Goal: Task Accomplishment & Management: Use online tool/utility

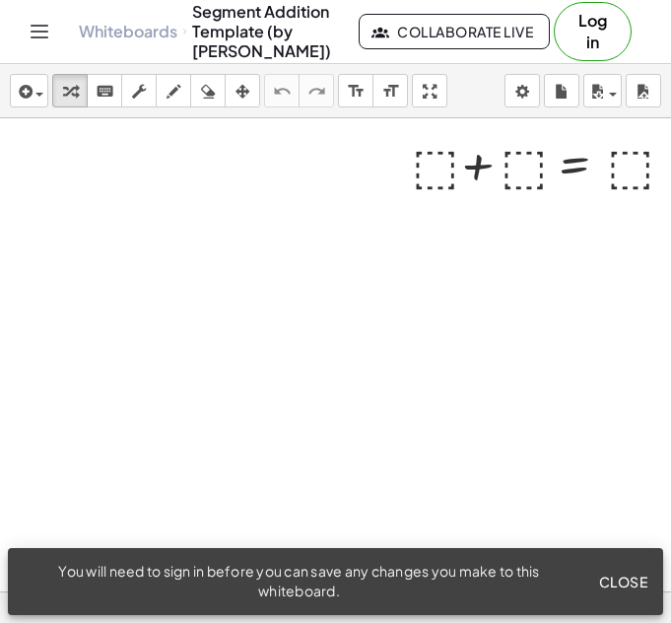
scroll to position [0, 421]
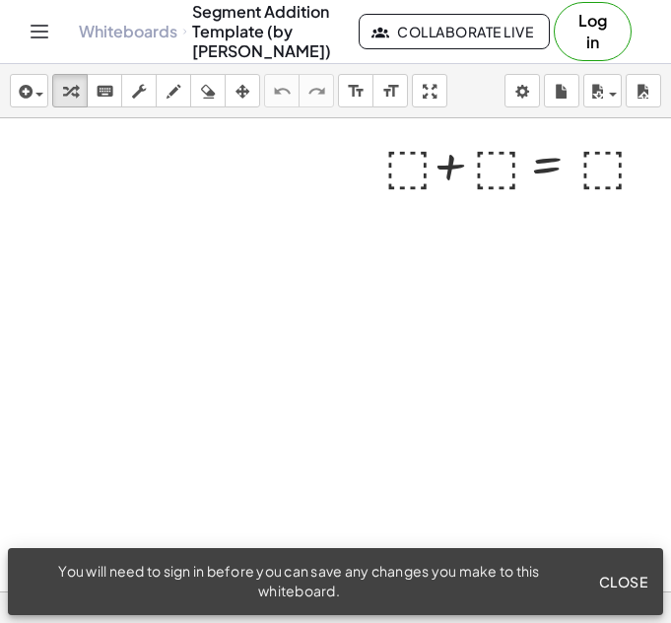
click at [637, 591] on button "Close" at bounding box center [622, 581] width 65 height 35
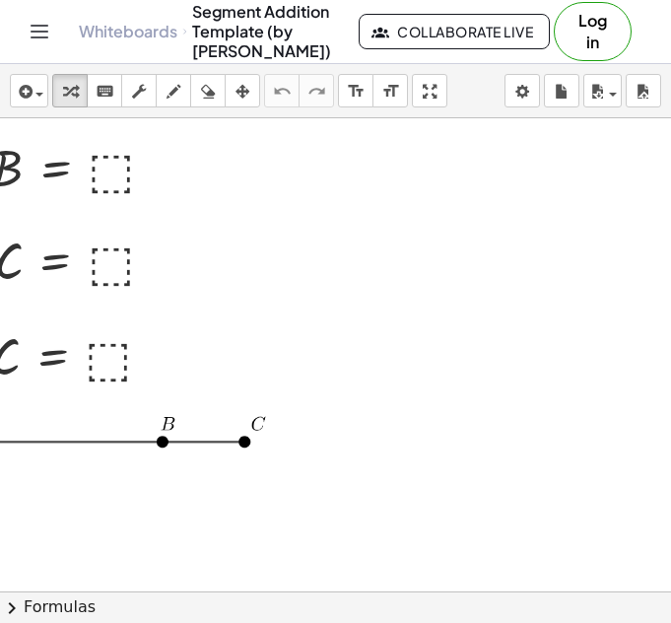
scroll to position [0, 0]
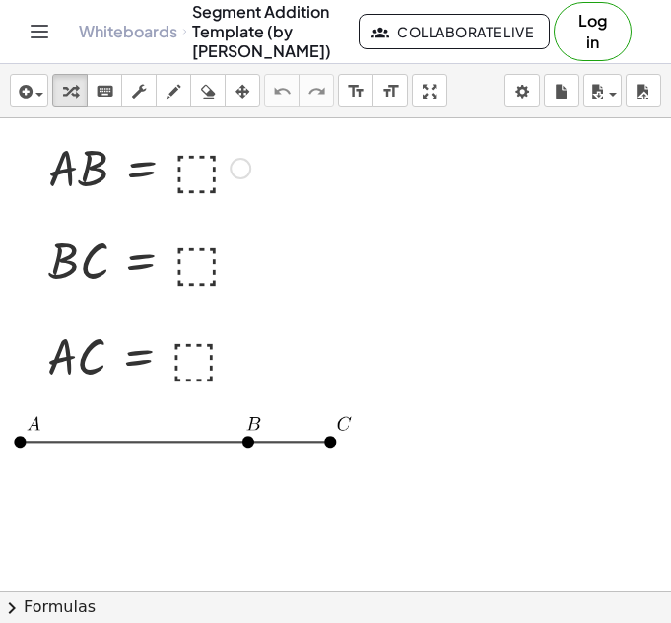
click at [62, 160] on div at bounding box center [149, 166] width 222 height 67
click at [191, 171] on div at bounding box center [149, 166] width 222 height 67
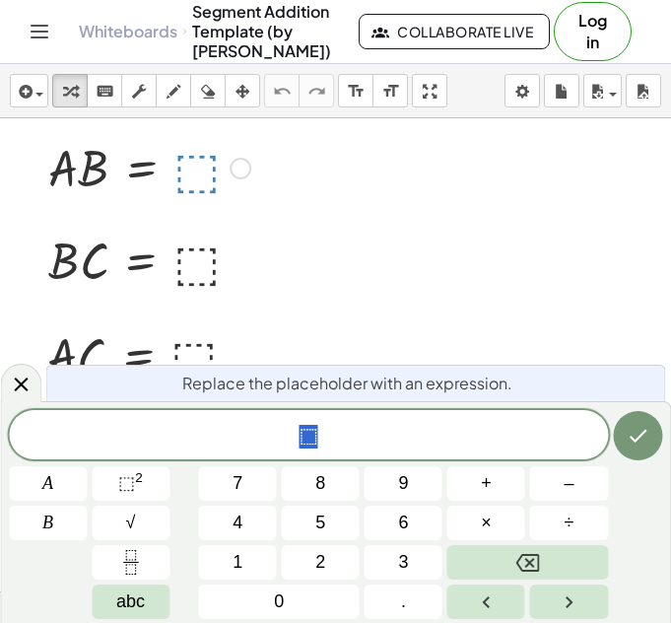
click at [62, 155] on div at bounding box center [149, 166] width 222 height 67
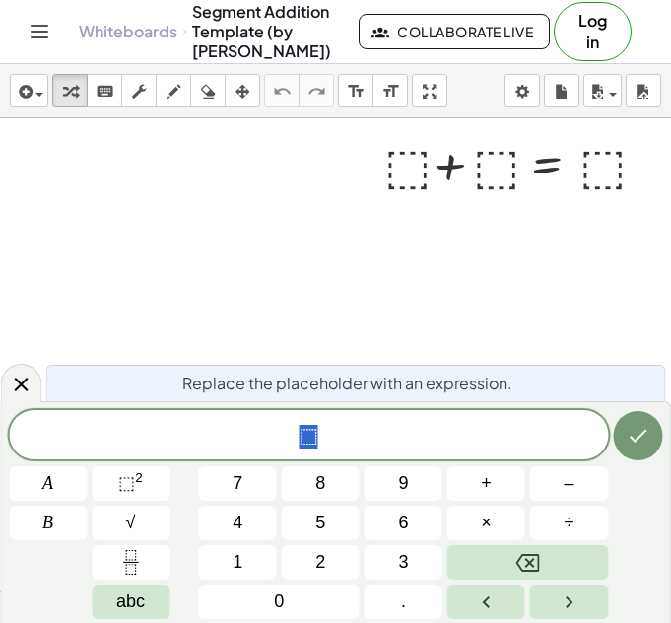
scroll to position [0, 421]
click at [647, 439] on icon "Done" at bounding box center [638, 436] width 24 height 24
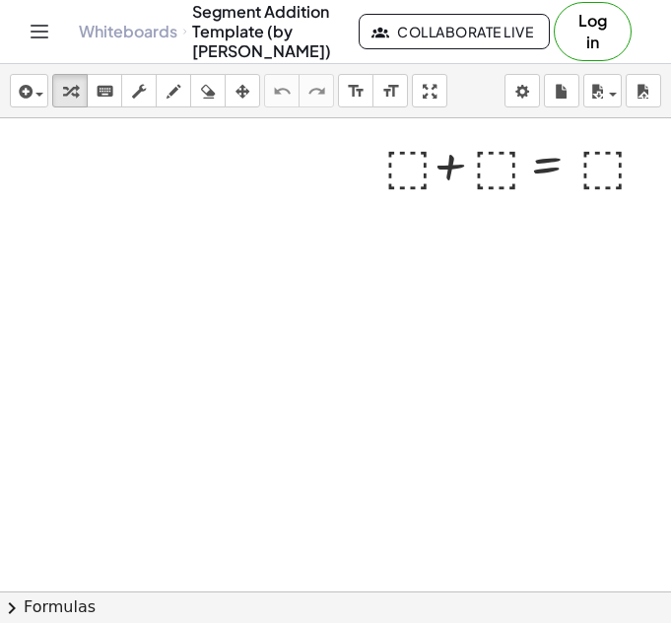
scroll to position [0, 0]
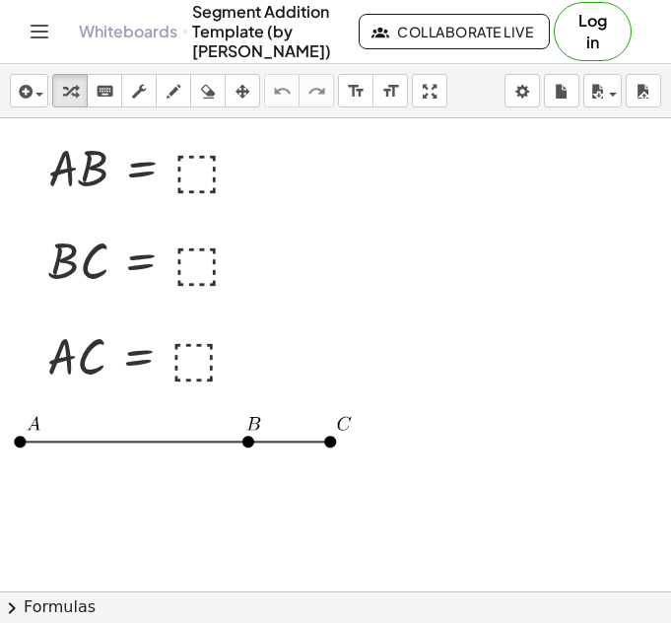
click at [130, 36] on link "Whiteboards" at bounding box center [128, 32] width 99 height 20
